Goal: Navigation & Orientation: Find specific page/section

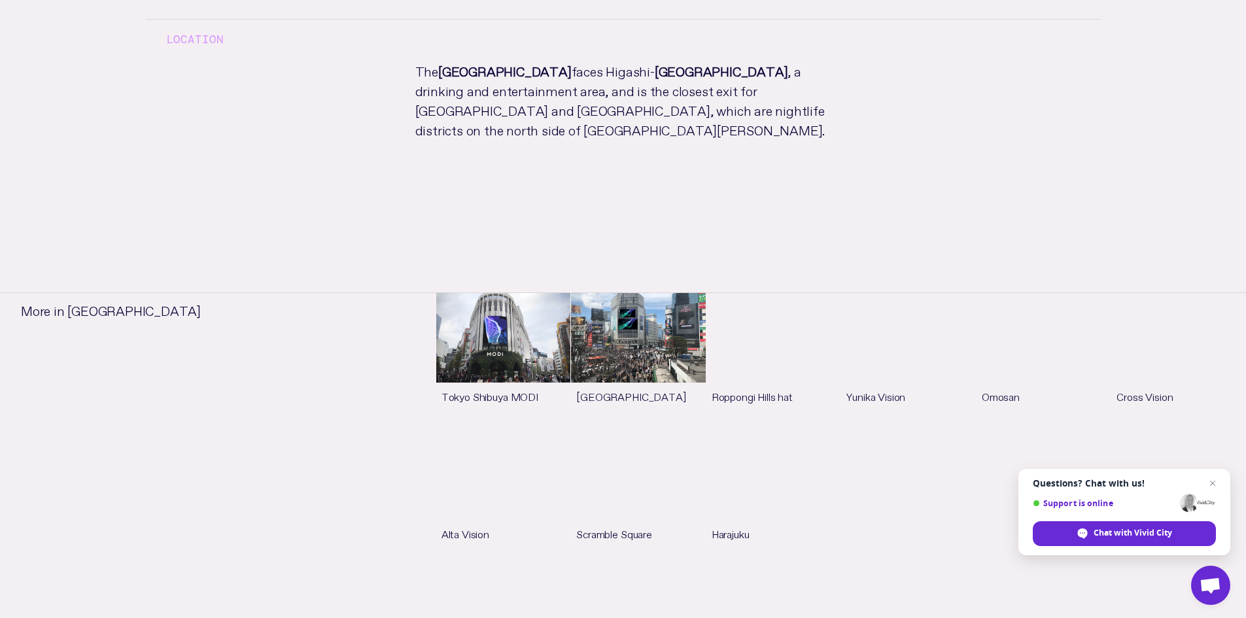
scroll to position [964, 0]
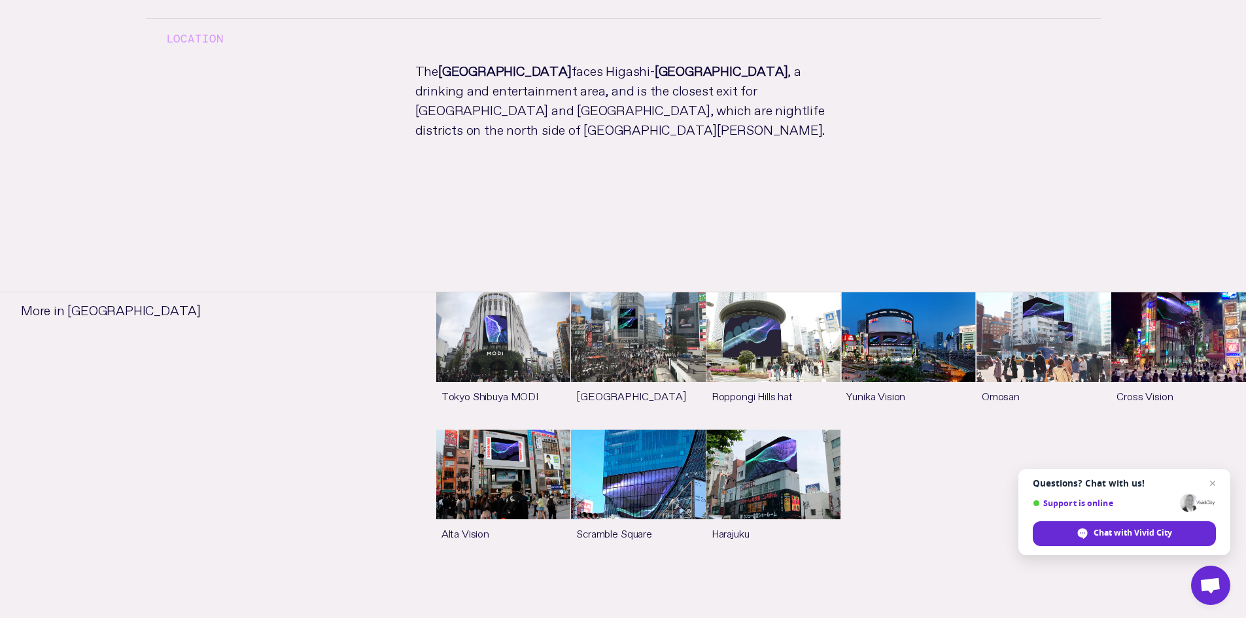
click at [518, 455] on link "See more" at bounding box center [503, 498] width 135 height 137
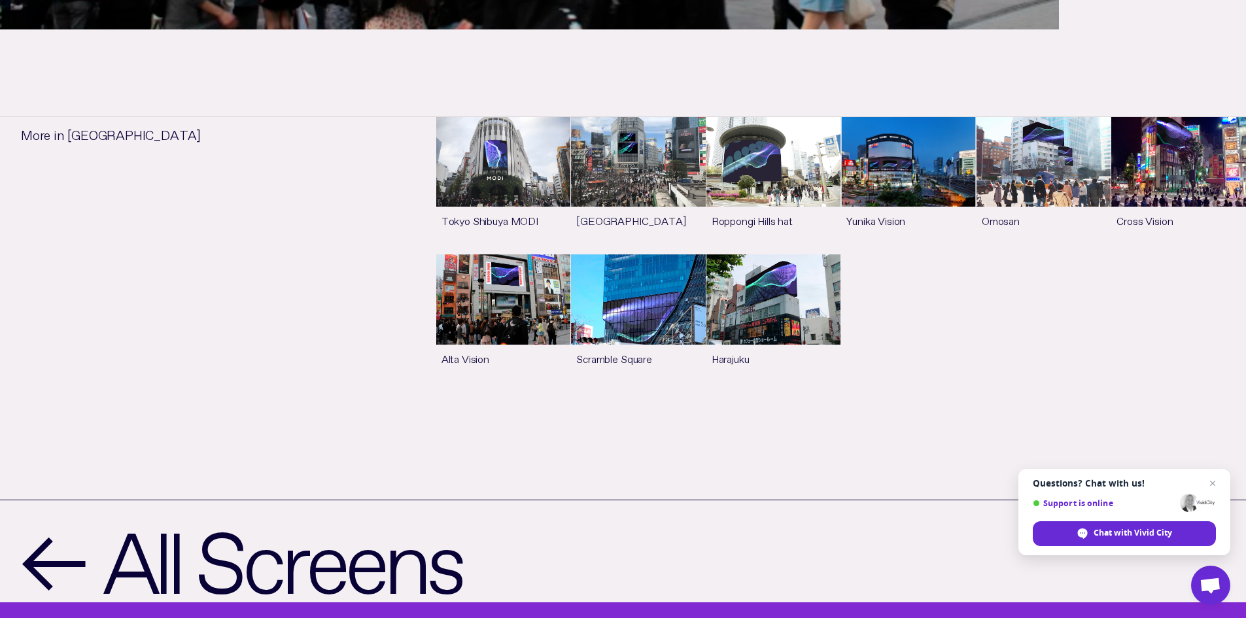
scroll to position [921, 0]
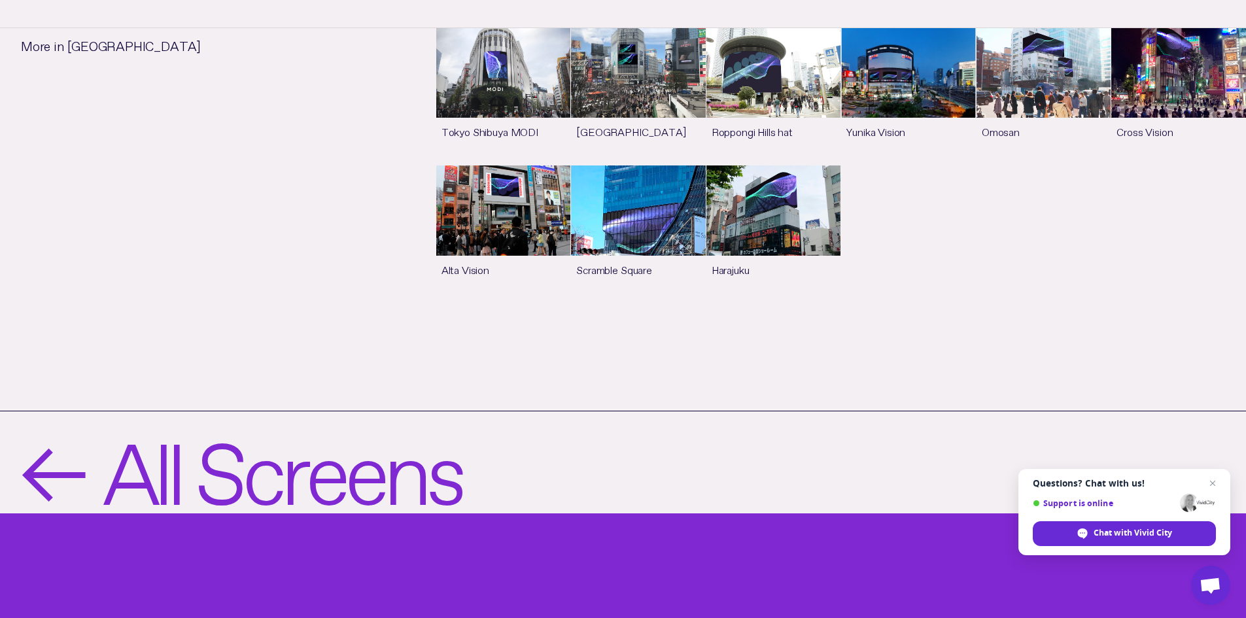
click at [514, 459] on link "← All Screens" at bounding box center [623, 462] width 1246 height 103
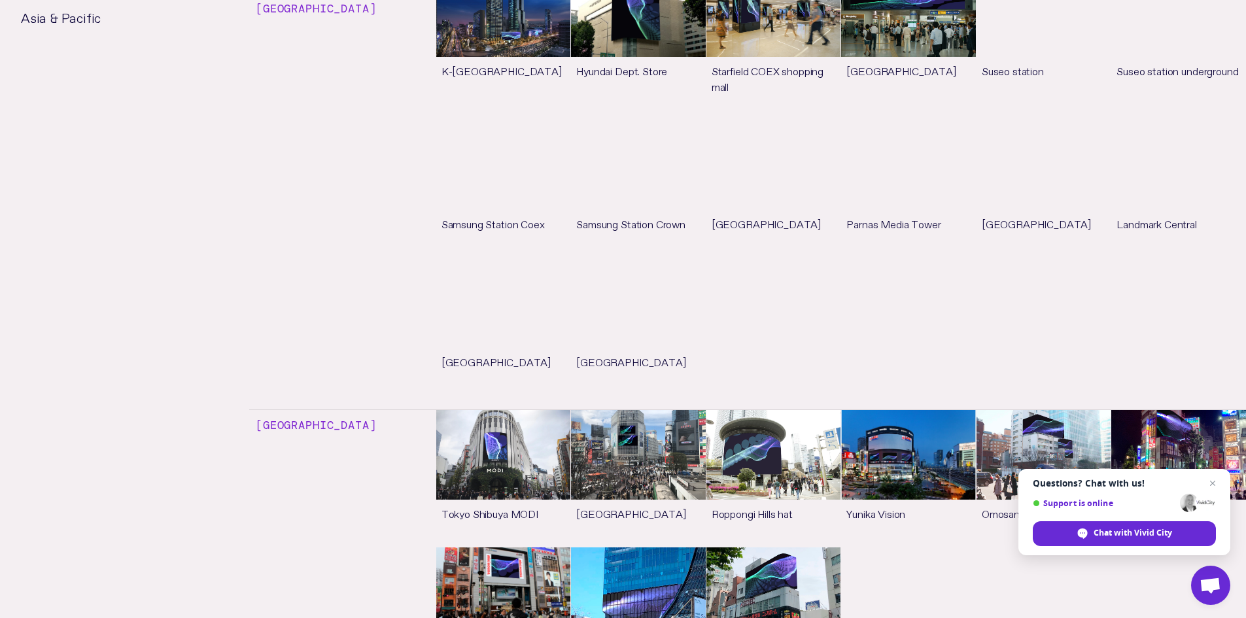
scroll to position [4161, 0]
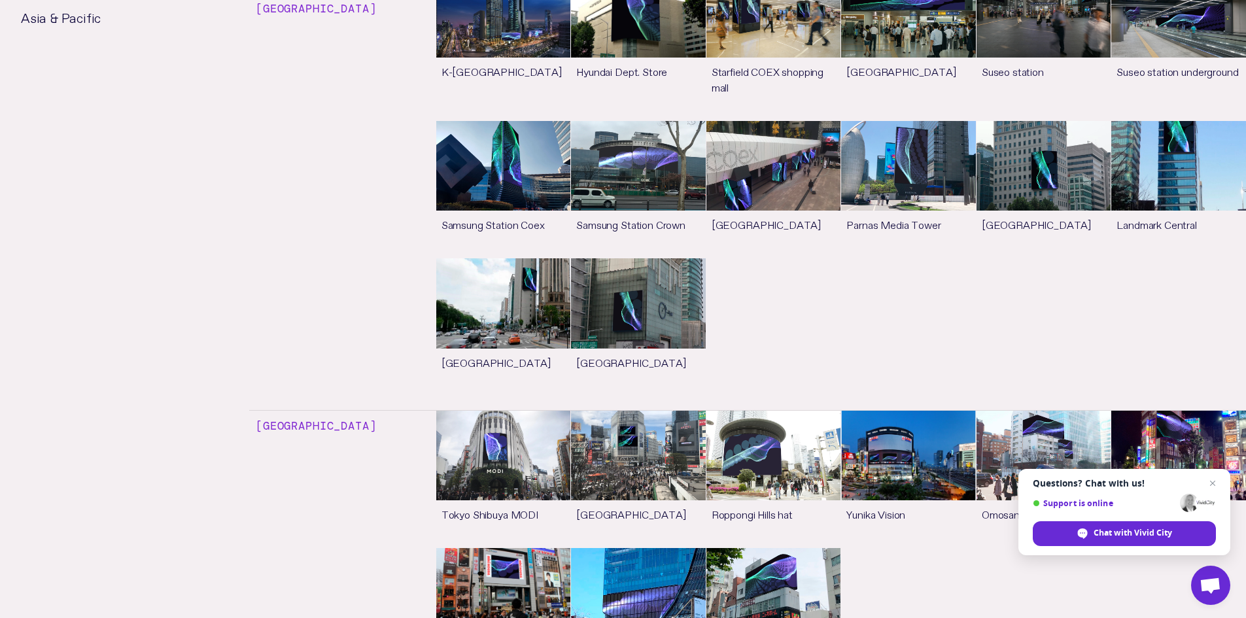
click at [923, 411] on link "See more" at bounding box center [908, 479] width 135 height 137
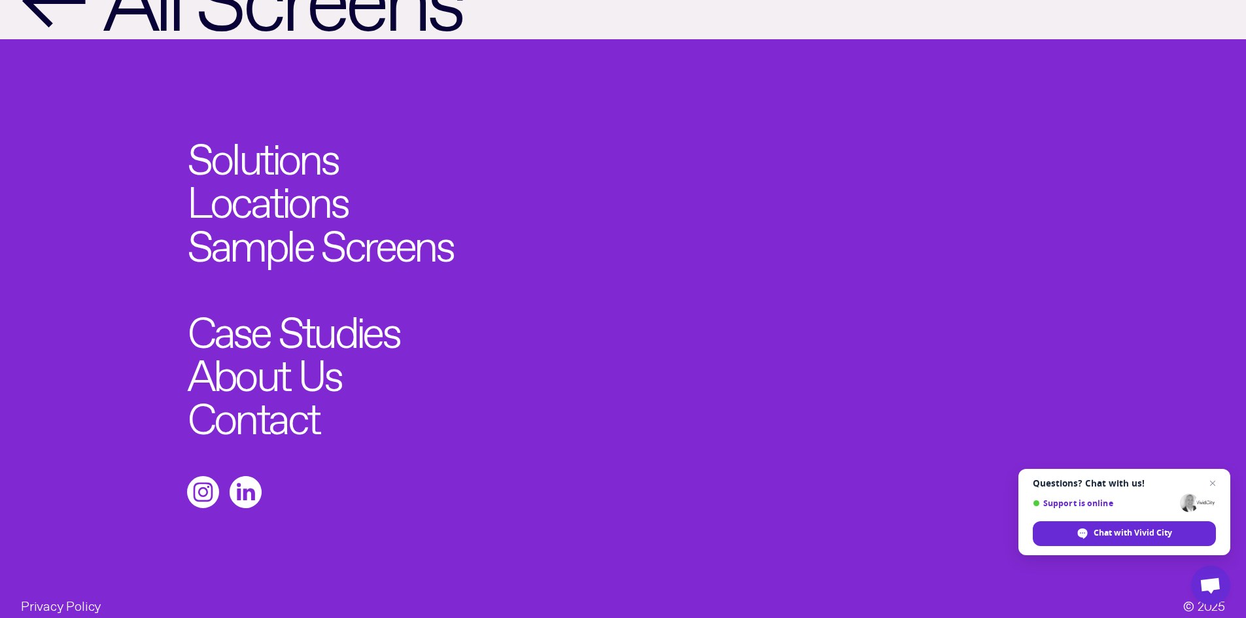
scroll to position [1703, 0]
